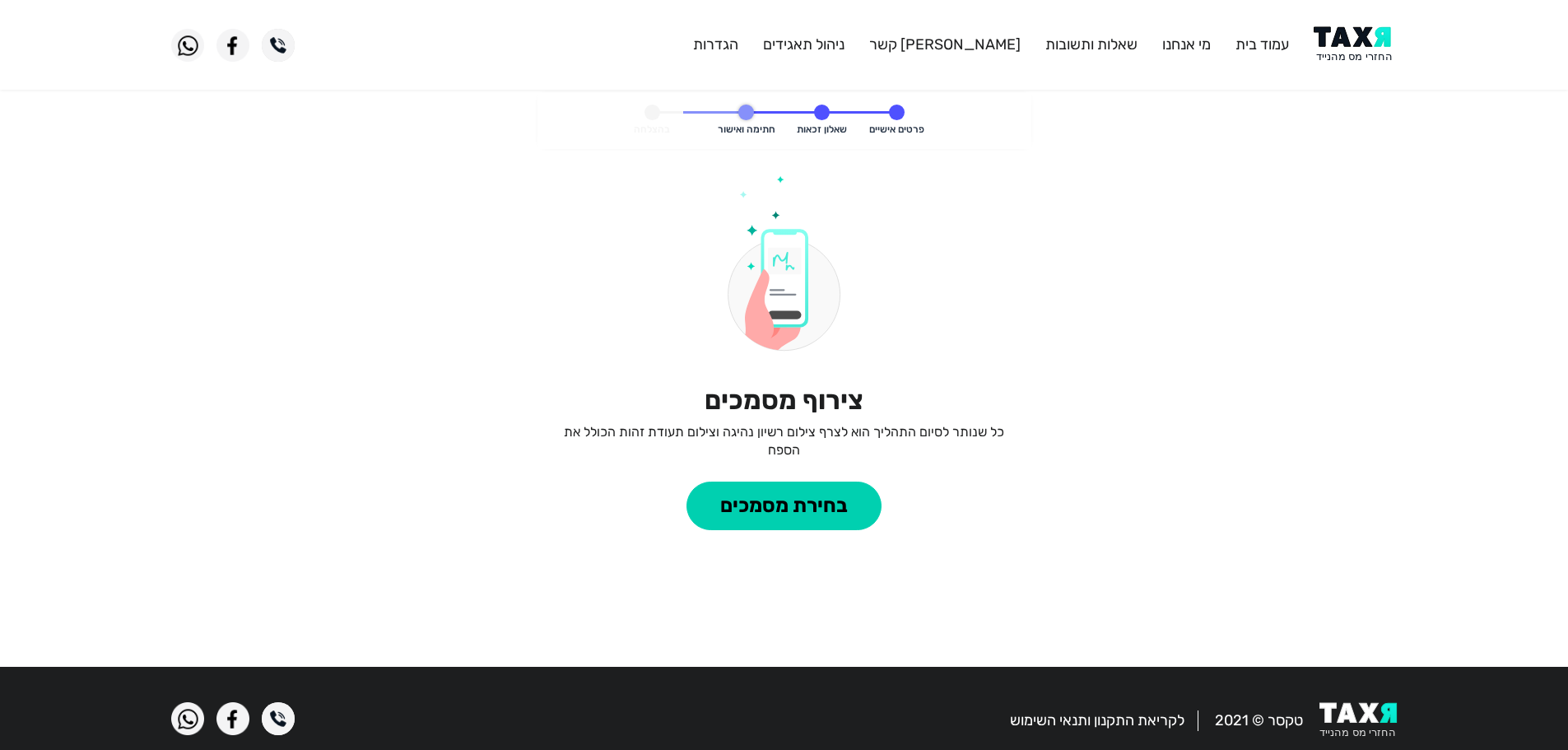
click at [1354, 32] on img at bounding box center [1355, 45] width 84 height 37
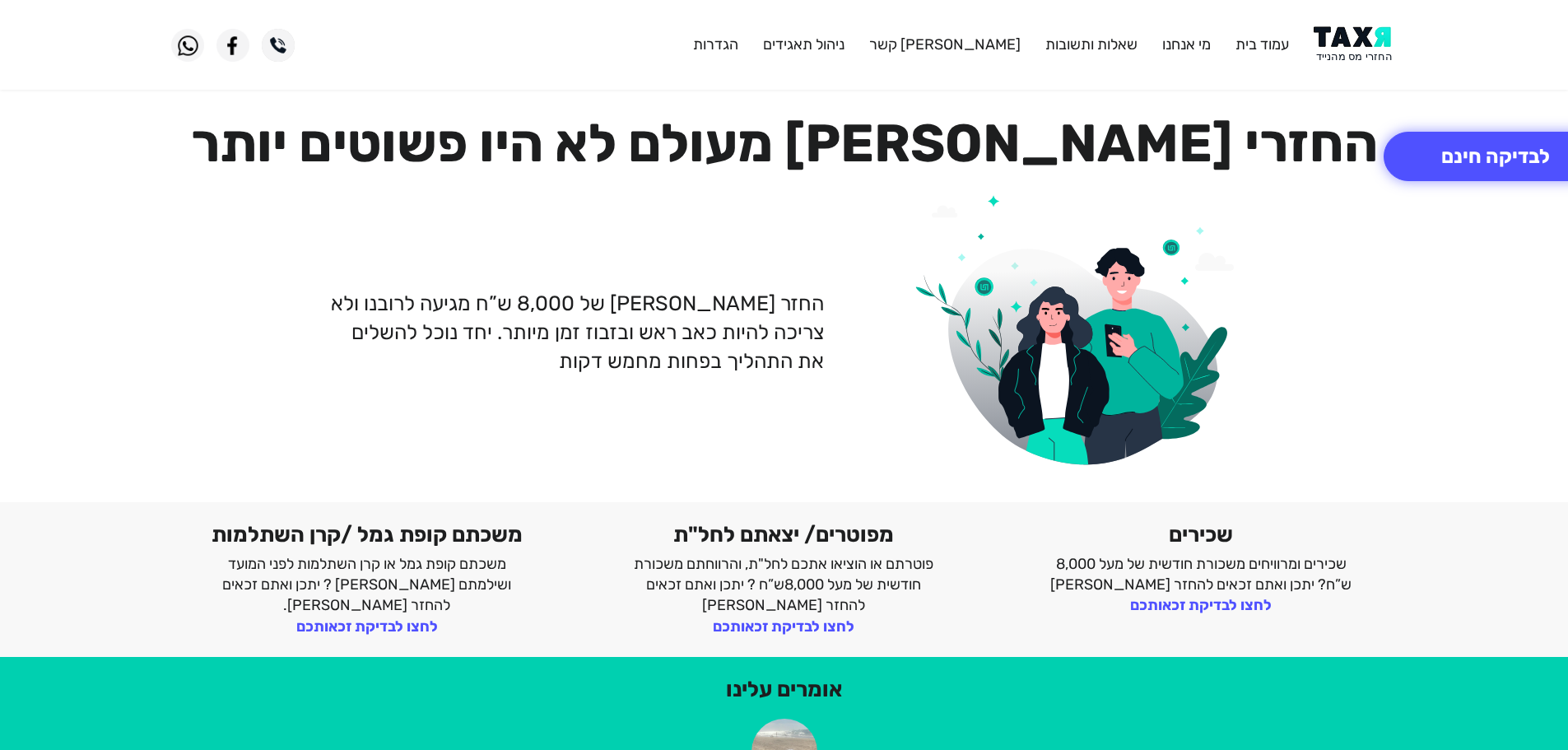
click at [1354, 54] on img at bounding box center [1355, 45] width 84 height 37
click at [1343, 42] on img at bounding box center [1355, 45] width 84 height 37
click at [1335, 37] on img at bounding box center [1355, 45] width 84 height 37
click at [1342, 34] on img at bounding box center [1355, 45] width 84 height 37
click at [1364, 47] on img at bounding box center [1355, 45] width 84 height 37
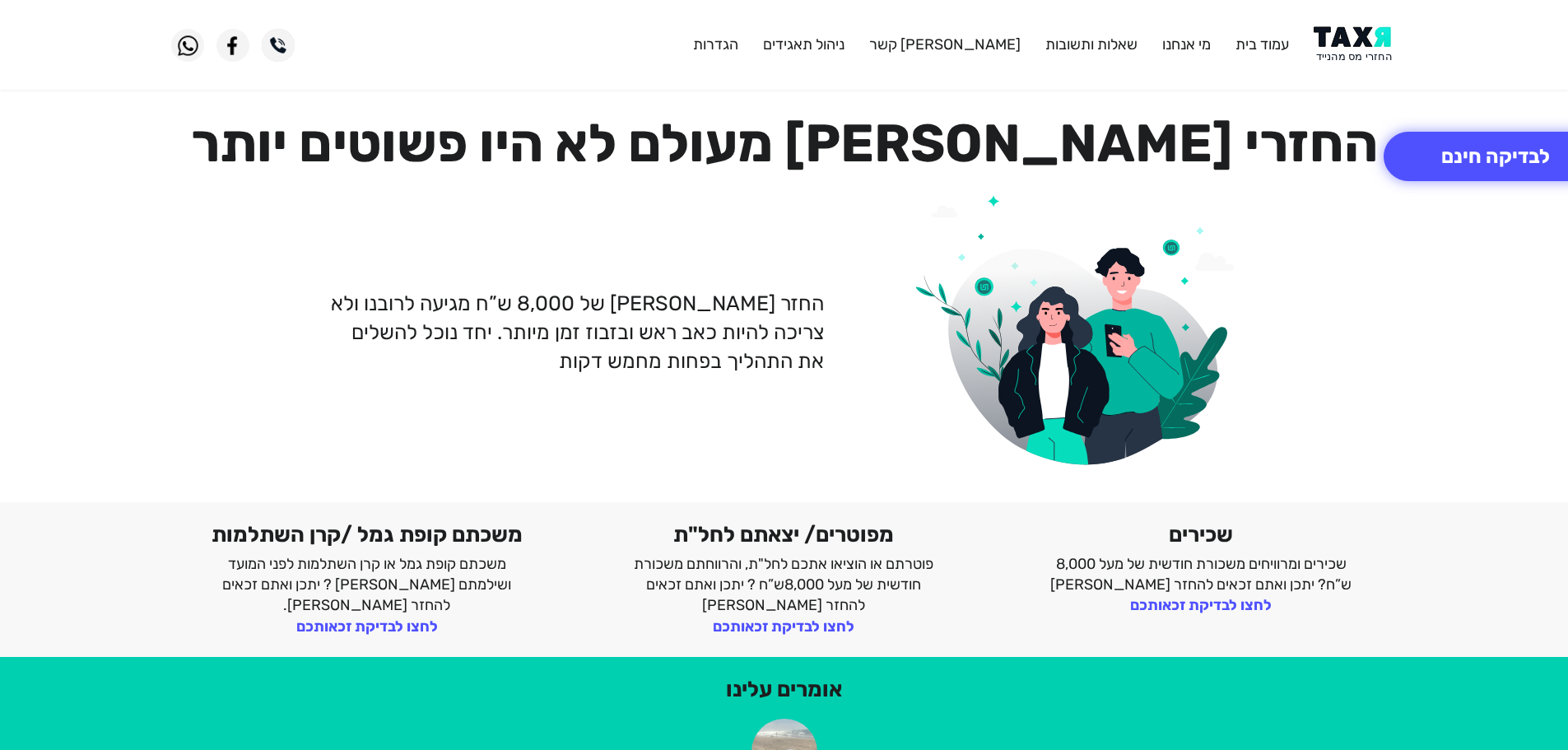
click at [1361, 44] on img at bounding box center [1355, 45] width 84 height 37
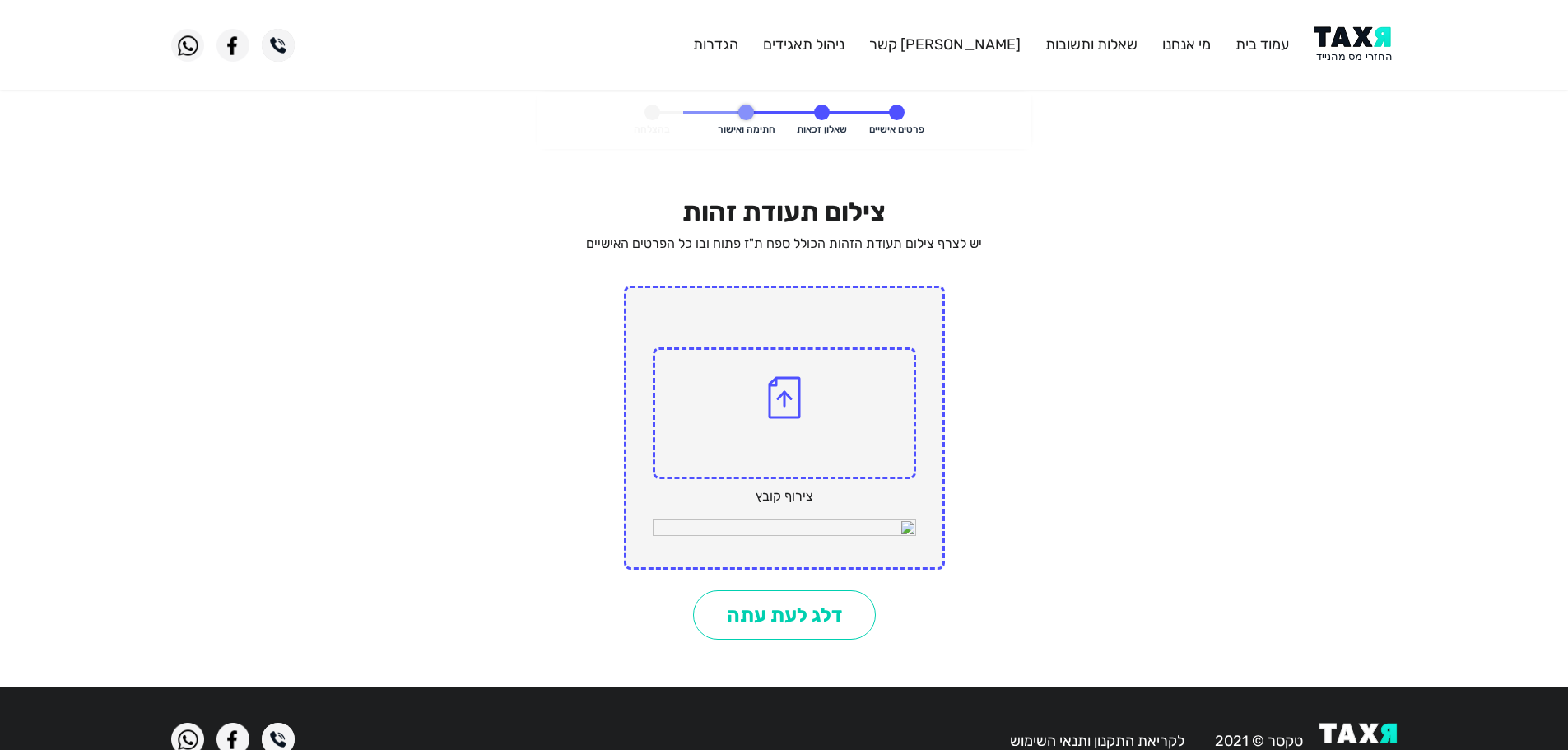
click at [908, 530] on img at bounding box center [784, 530] width 263 height 22
